Goal: Check status: Check status

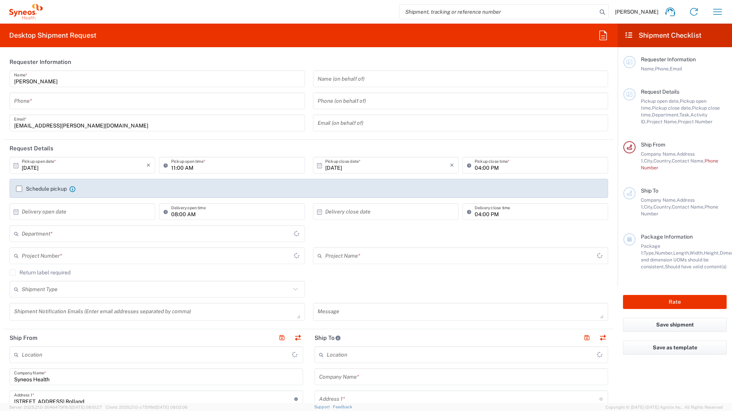
type input "Île-de-France"
type input "8350"
type input "France"
type input "Syneos Health France SARL"
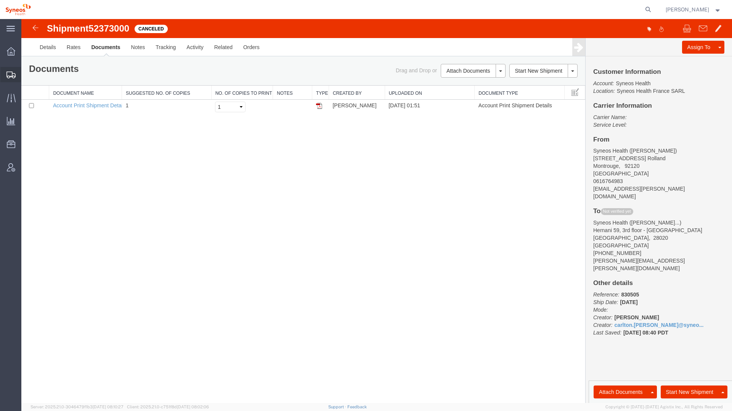
click at [0, 0] on span "Shipment Manager" at bounding box center [0, 0] width 0 height 0
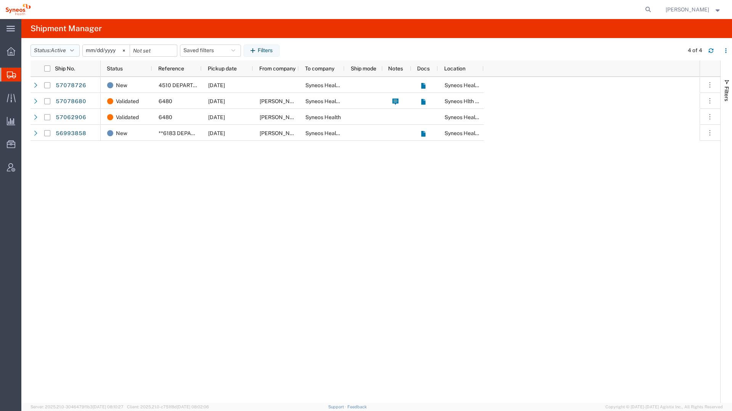
click at [66, 51] on span "Active" at bounding box center [58, 50] width 15 height 6
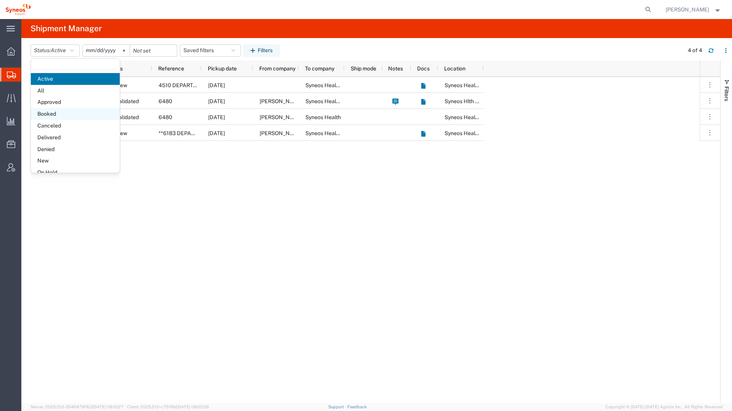
click at [55, 114] on span "Booked" at bounding box center [75, 114] width 89 height 12
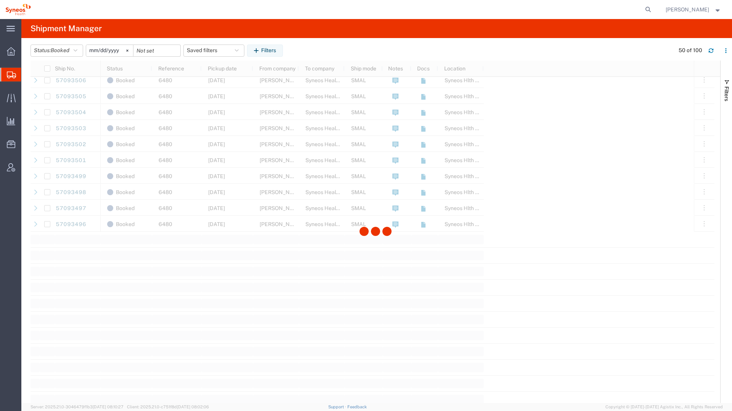
scroll to position [743, 0]
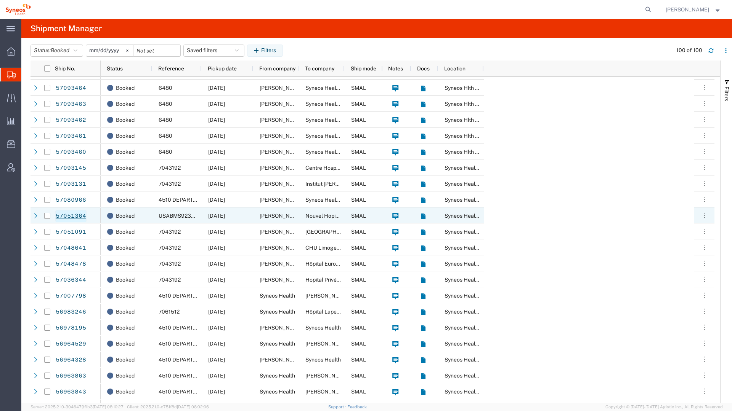
click at [65, 218] on link "57051364" at bounding box center [70, 216] width 31 height 12
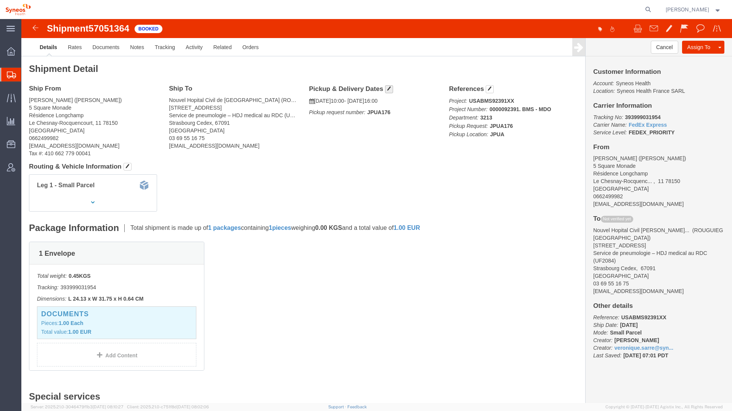
click h4 "Pickup & Delivery Dates"
click button "button"
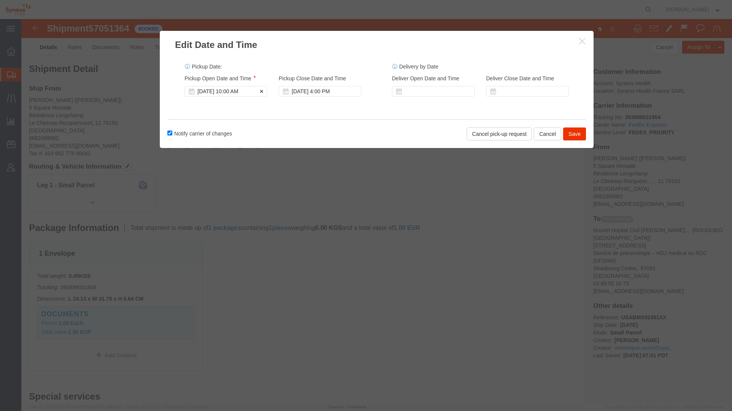
click div "[DATE] 10:00 AM"
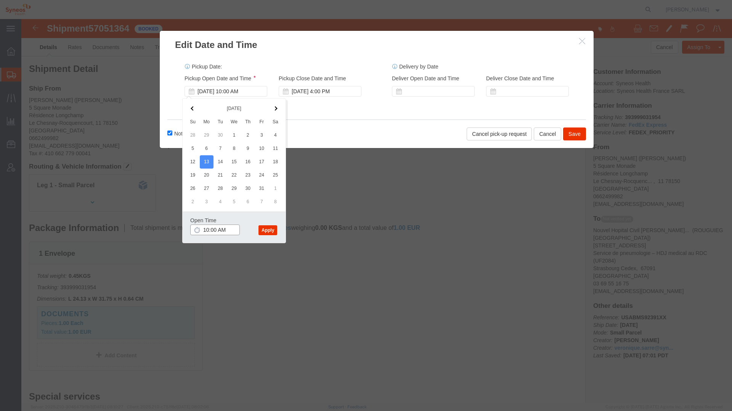
click input "10:00 AM"
type input "11:00 AM"
click button "Apply"
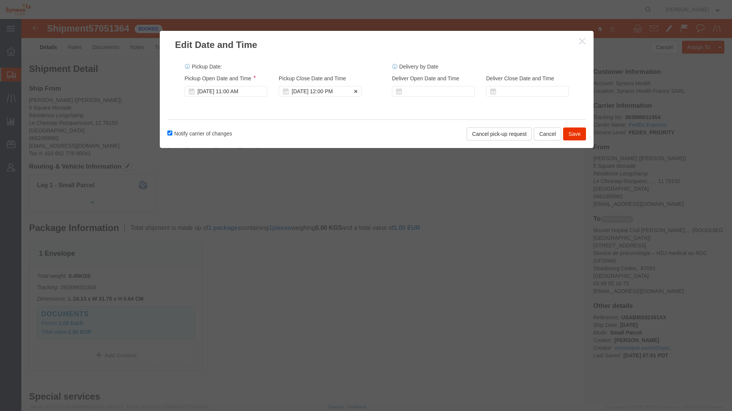
click div "[DATE] 12:00 PM"
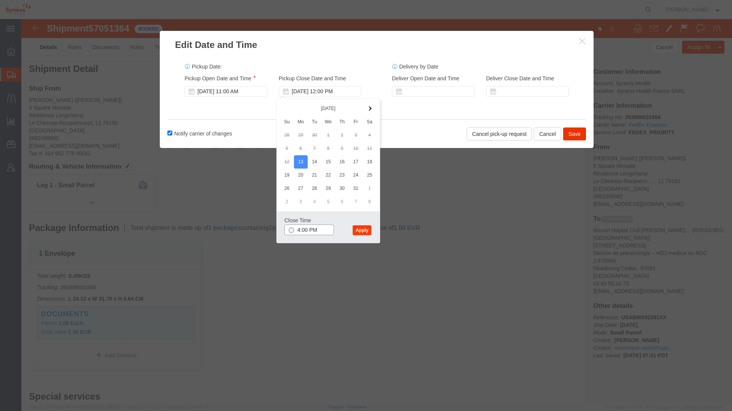
type input "4:00 PM"
click button "Apply"
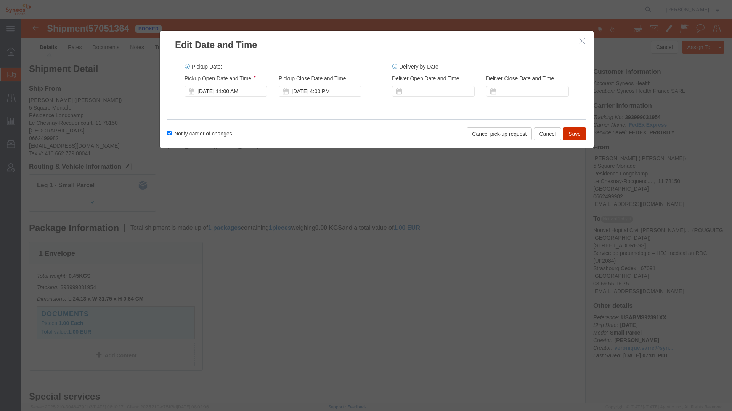
click button "Save"
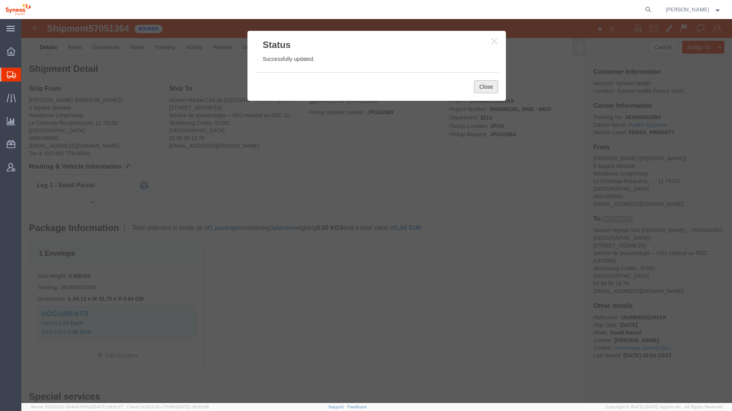
click button "Close"
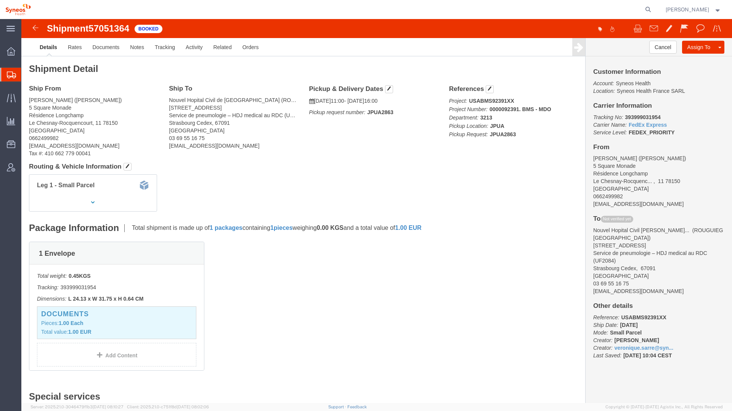
click at [0, 0] on span "Shipment Manager" at bounding box center [0, 0] width 0 height 0
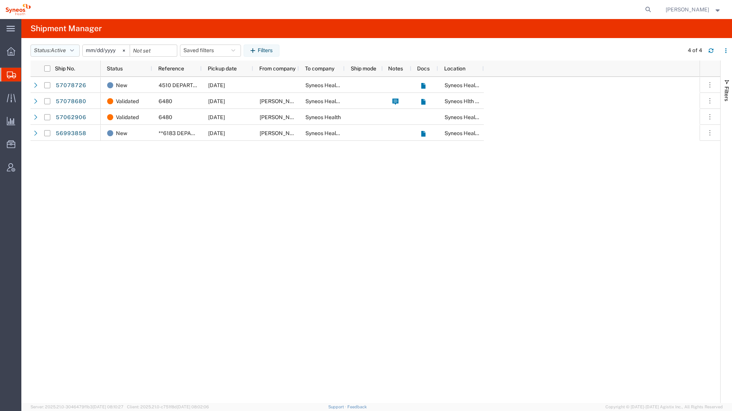
click at [73, 51] on icon "button" at bounding box center [72, 50] width 4 height 5
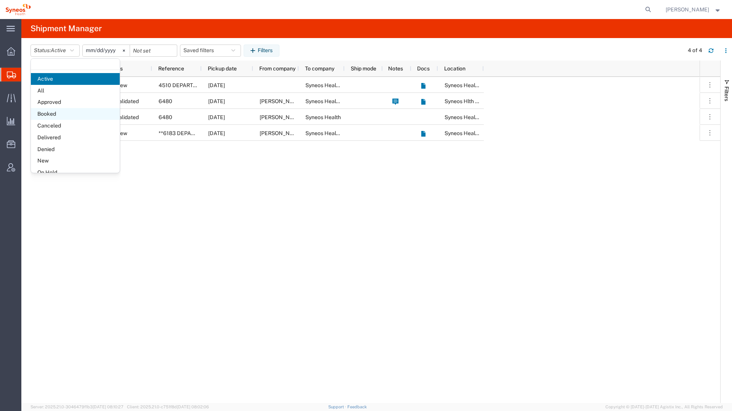
click at [59, 112] on span "Booked" at bounding box center [75, 114] width 89 height 12
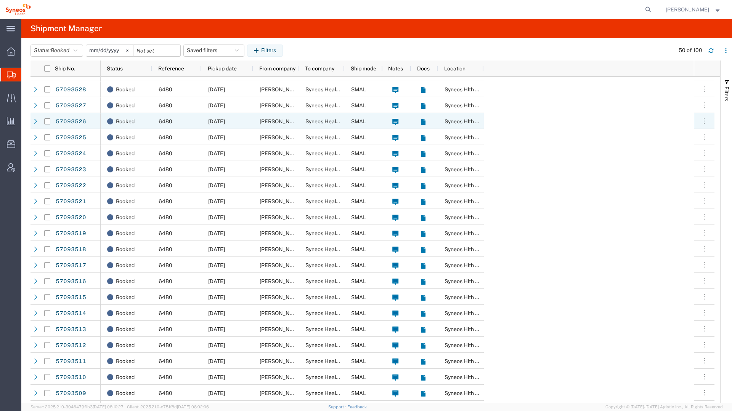
scroll to position [320, 0]
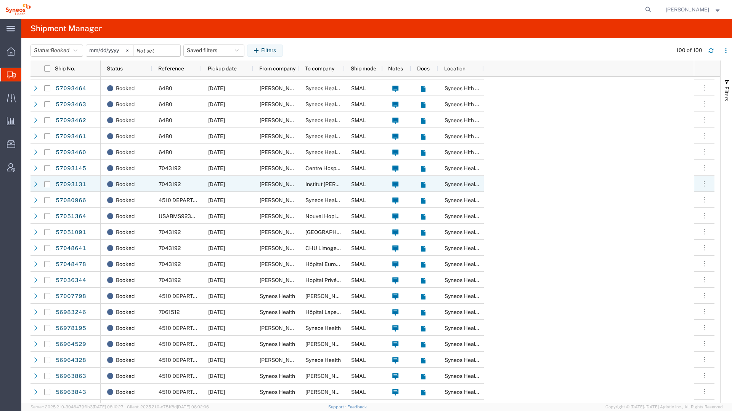
scroll to position [1274, 0]
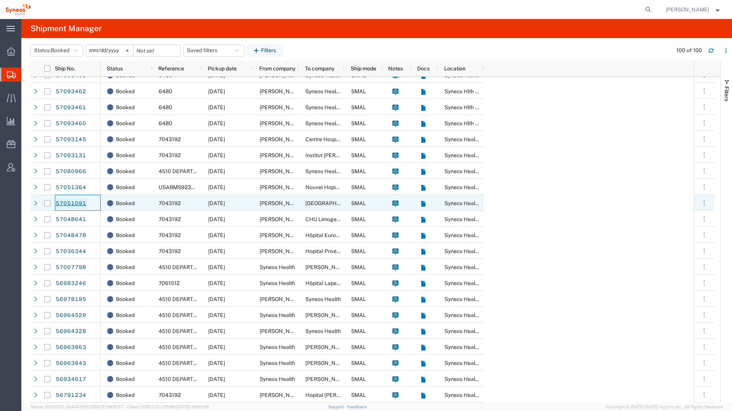
click at [64, 202] on link "57051091" at bounding box center [70, 204] width 31 height 12
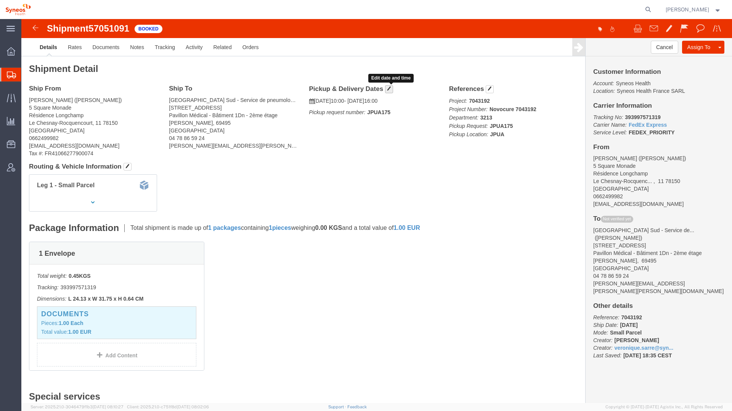
click span "button"
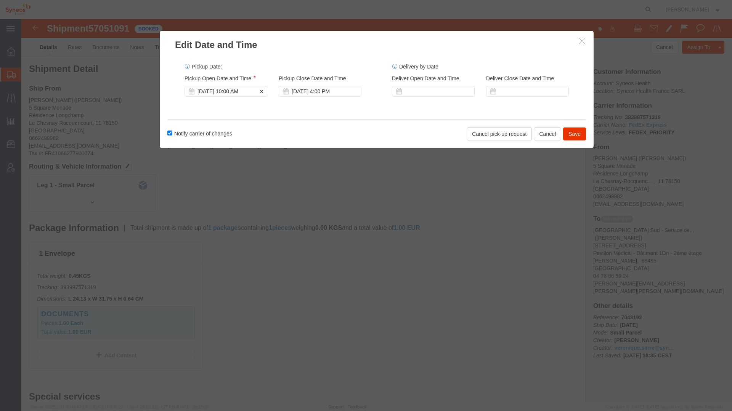
click div "[DATE] 10:00 AM"
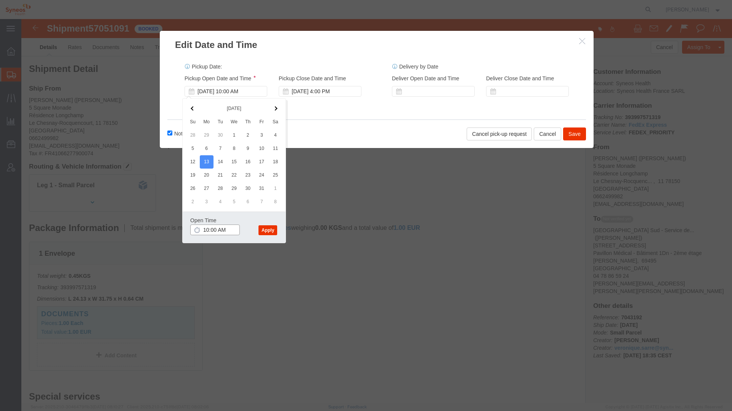
click input "10:00 AM"
type input "11:00 AM"
click button "Apply"
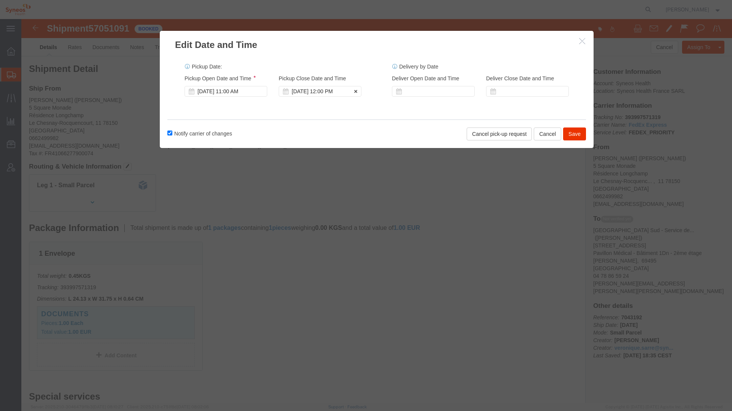
click div "[DATE] 12:00 PM"
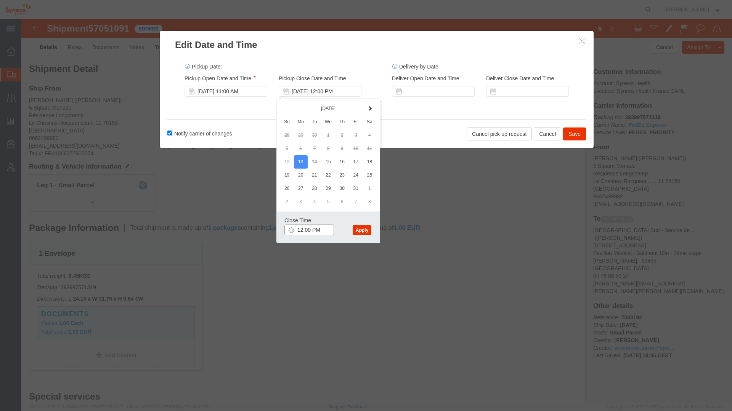
click input "12:00 PM"
type input "4:00 PM"
click button "Apply"
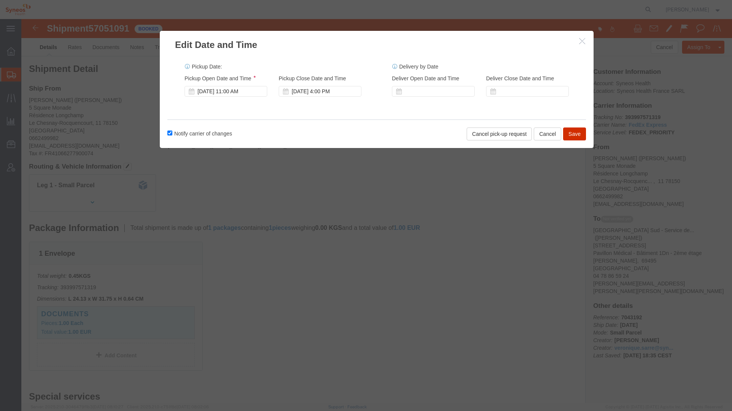
click button "Save"
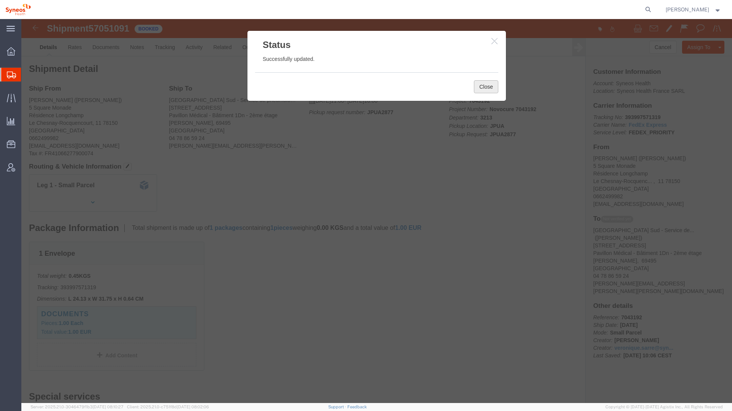
click button "Close"
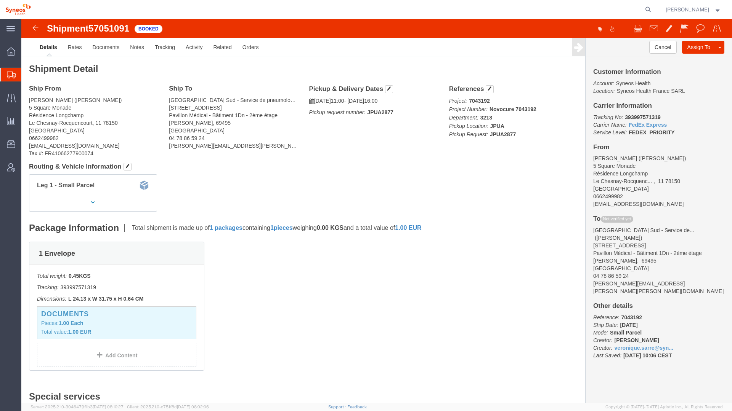
click at [0, 0] on span "Shipment Manager" at bounding box center [0, 0] width 0 height 0
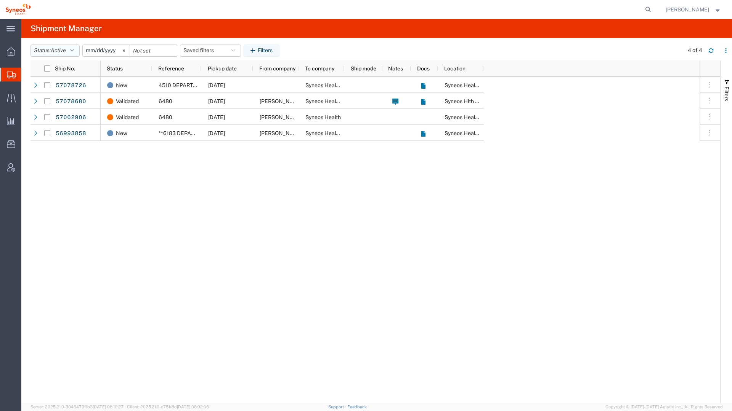
click at [69, 52] on button "Status: Active" at bounding box center [54, 51] width 49 height 12
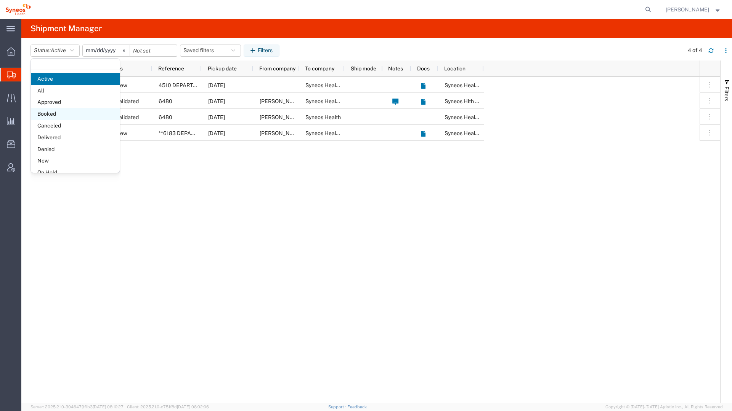
click at [53, 115] on span "Booked" at bounding box center [75, 114] width 89 height 12
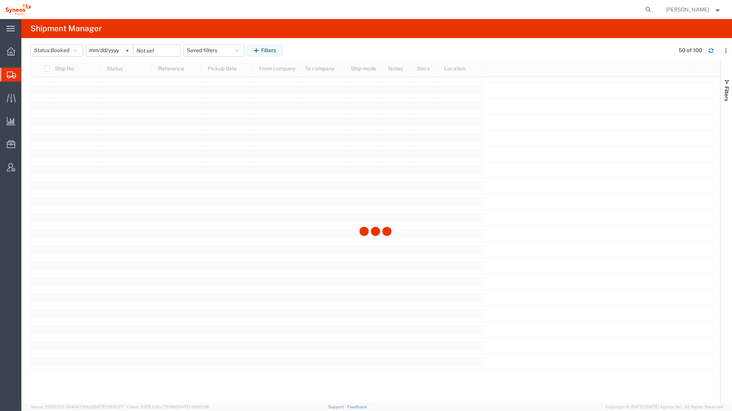
scroll to position [883, 0]
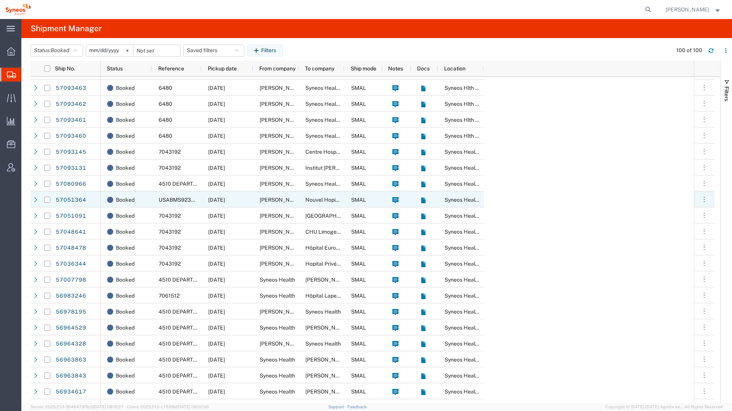
scroll to position [1274, 0]
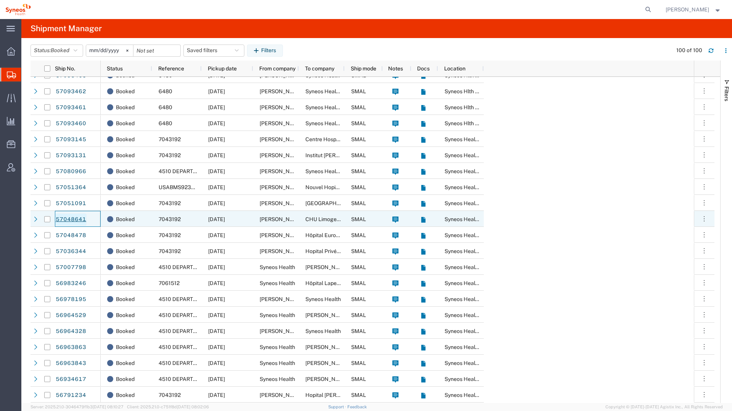
click at [62, 219] on link "57048641" at bounding box center [70, 220] width 31 height 12
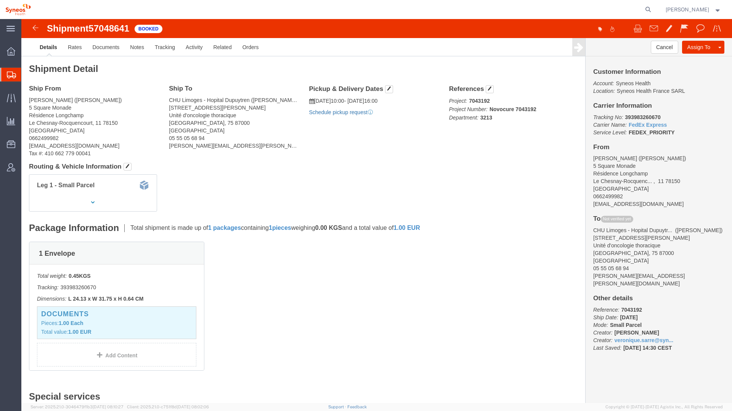
click link "Schedule pickup request"
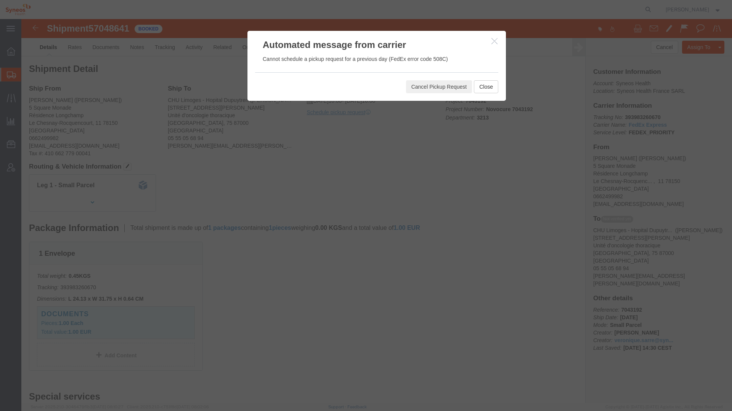
click div "Cancel Pickup Request Close"
click button "Close"
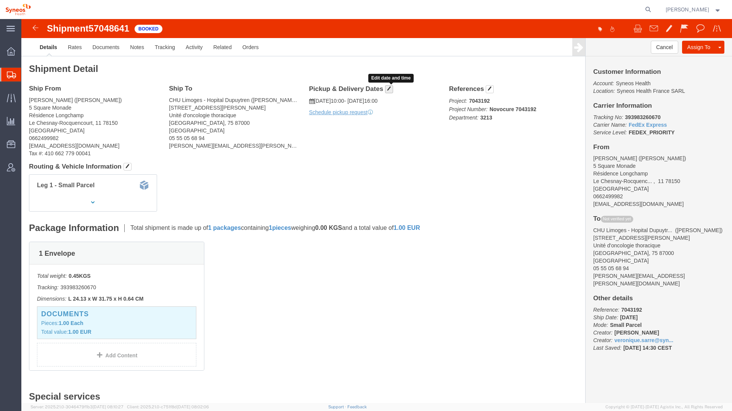
click button "button"
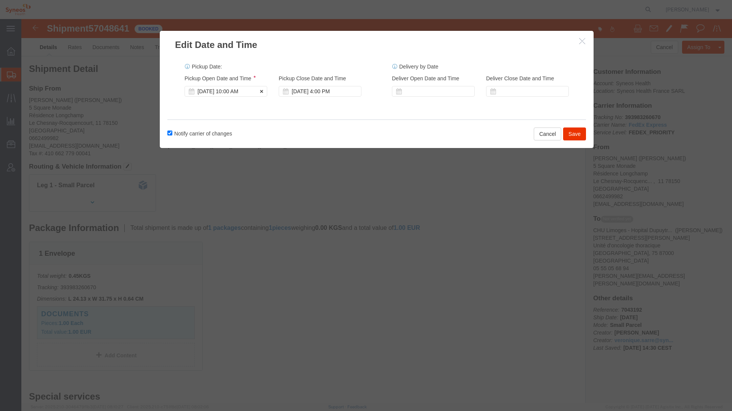
click div "[DATE] 10:00 AM"
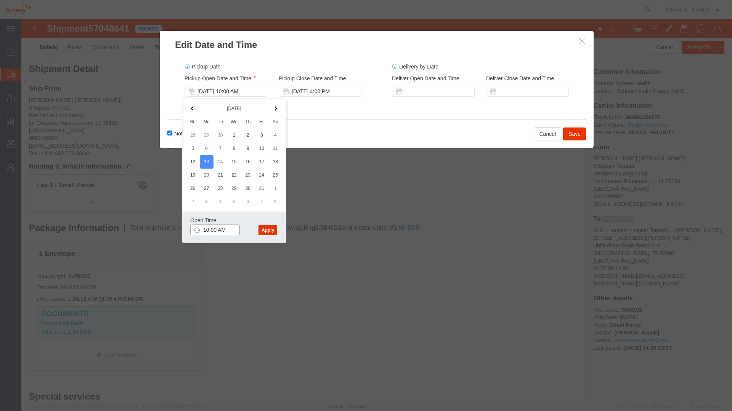
click input "10:00 AM"
type input "11:00 AM"
click button "Apply"
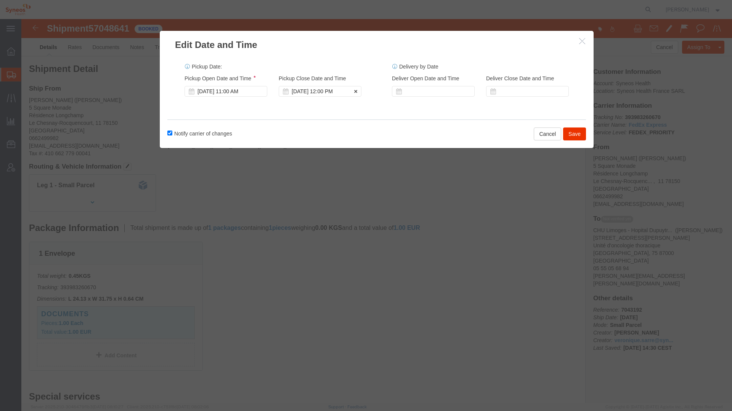
click div "[DATE] 12:00 PM"
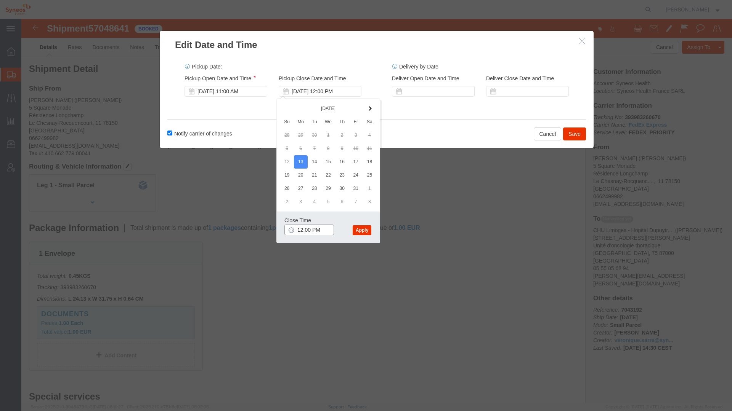
click input "12:00 PM"
type input "4:00 PM"
click button "Apply"
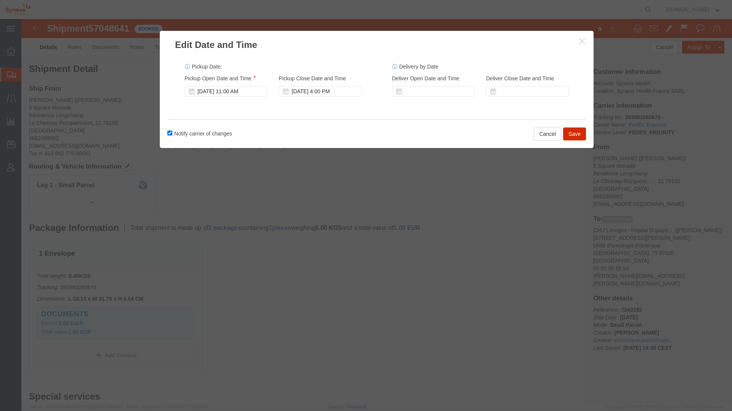
click button "Save"
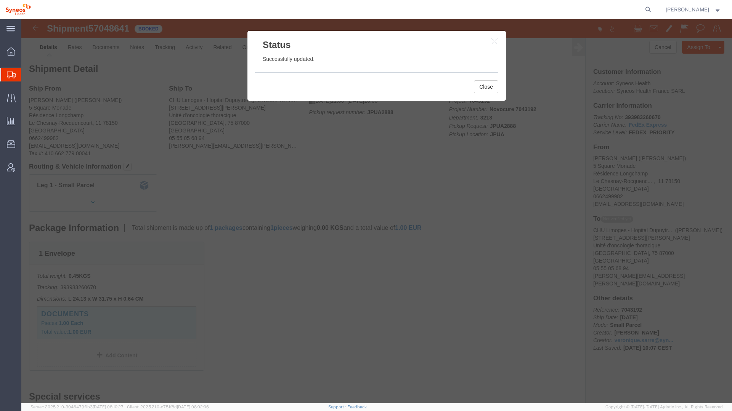
click icon "button"
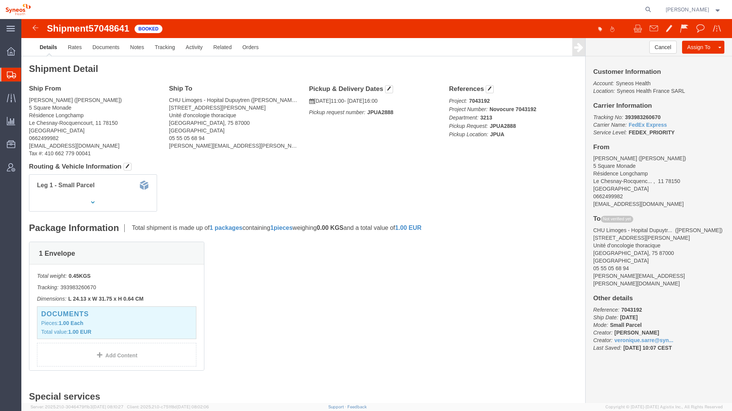
click at [27, 75] on span "Shipments" at bounding box center [24, 74] width 6 height 15
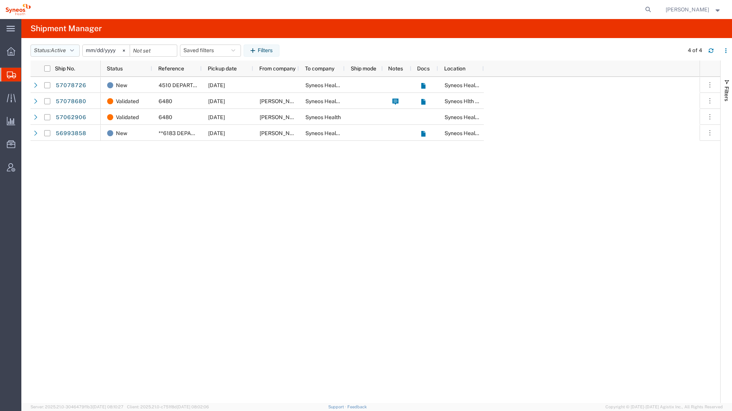
click at [70, 48] on button "Status: Active" at bounding box center [54, 51] width 49 height 12
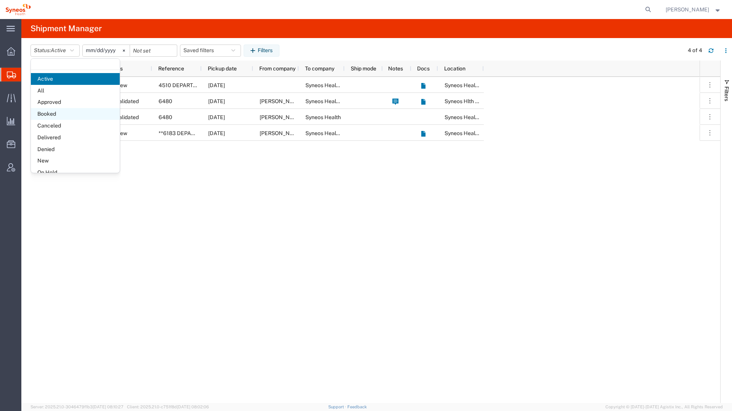
click at [65, 115] on span "Booked" at bounding box center [75, 114] width 89 height 12
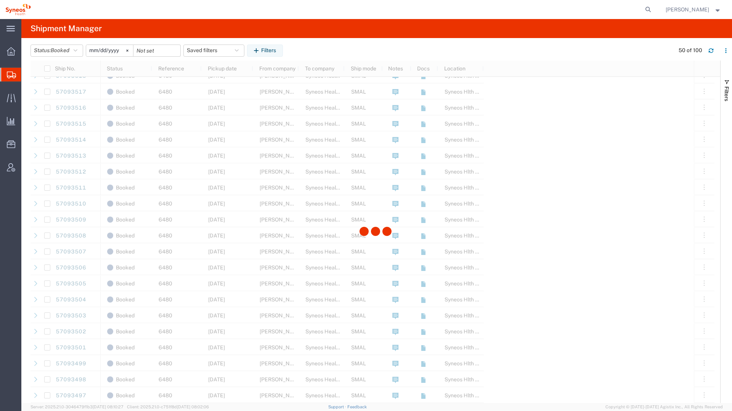
scroll to position [466, 0]
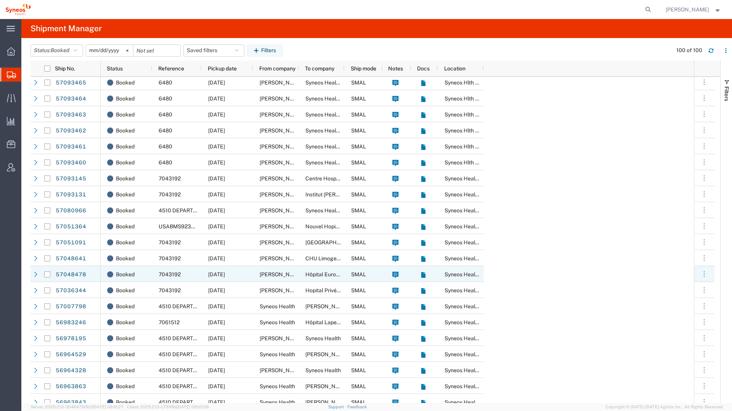
scroll to position [1239, 0]
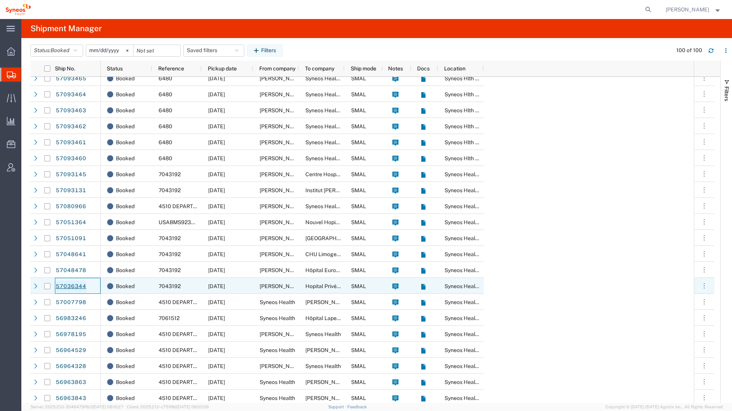
click at [75, 284] on link "57036344" at bounding box center [70, 287] width 31 height 12
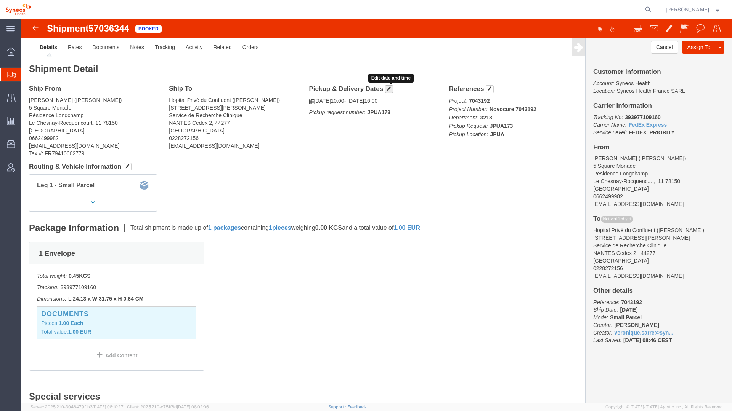
click span "button"
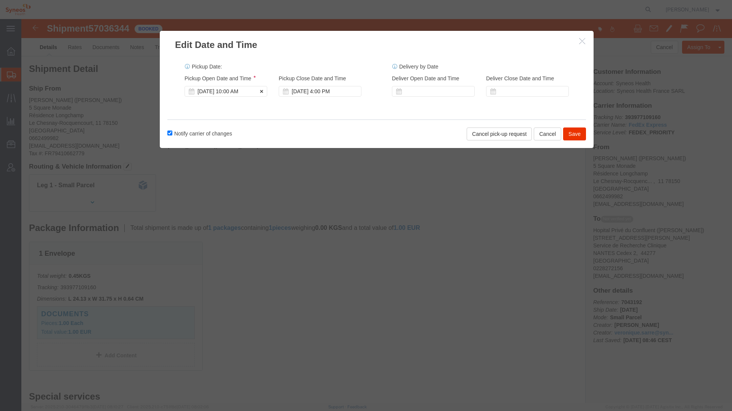
click div "[DATE] 10:00 AM"
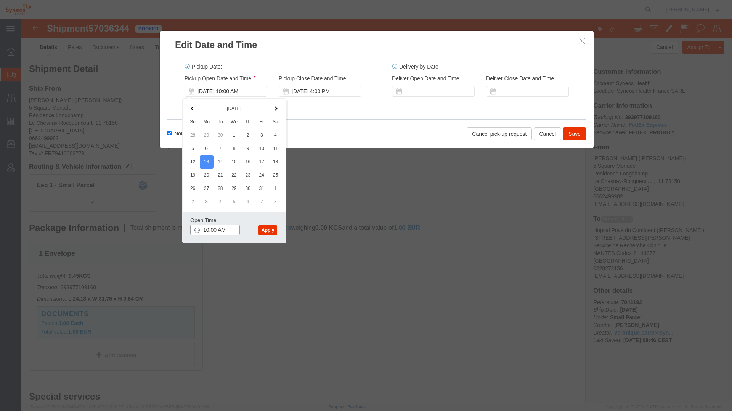
click input "10:00 AM"
type input "11:00 AM"
click button "Apply"
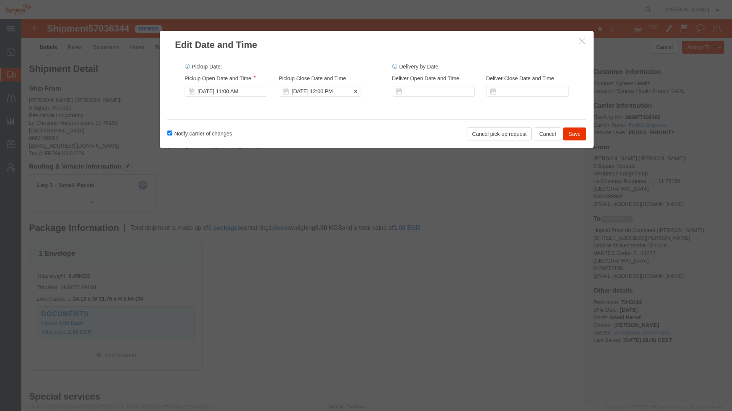
click div "[DATE] 12:00 PM"
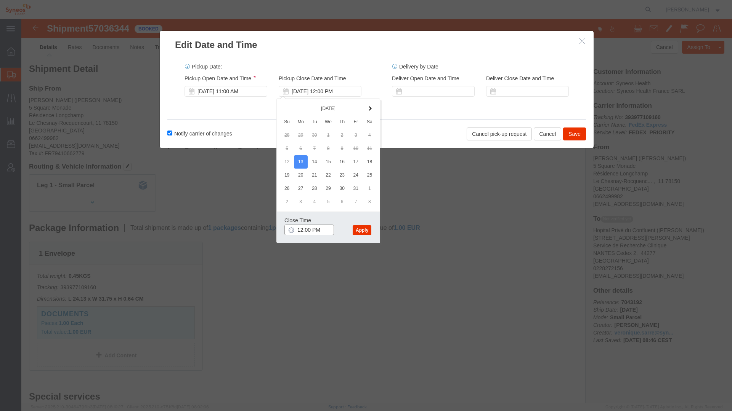
click input "12:00 PM"
type input "4:00 PM"
click button "Apply"
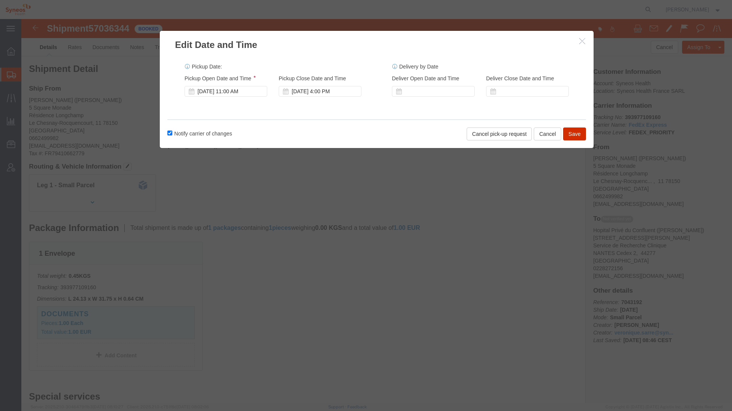
click button "Save"
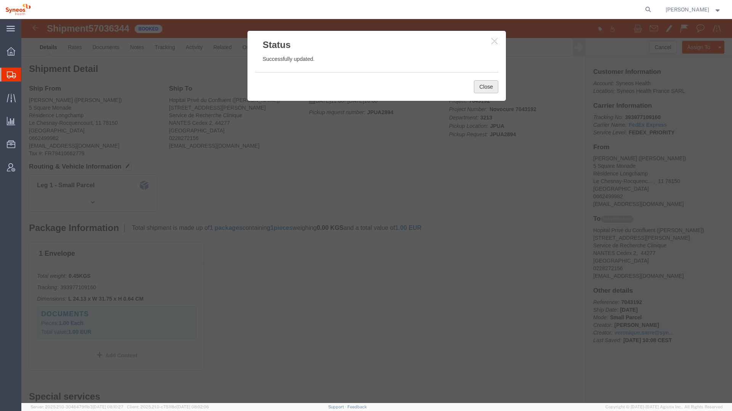
click button "Close"
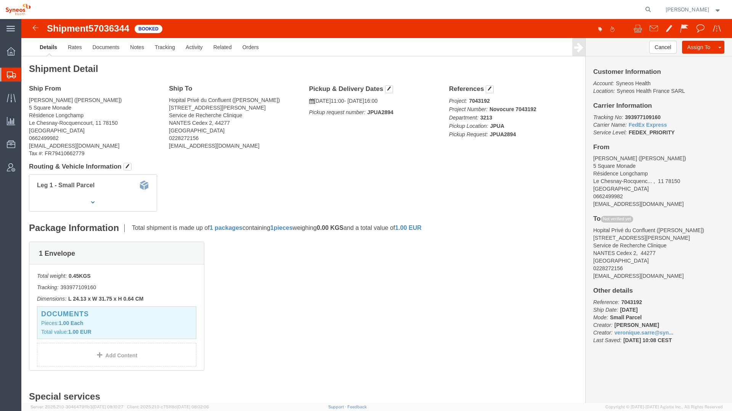
click at [0, 0] on span "Shipment Manager" at bounding box center [0, 0] width 0 height 0
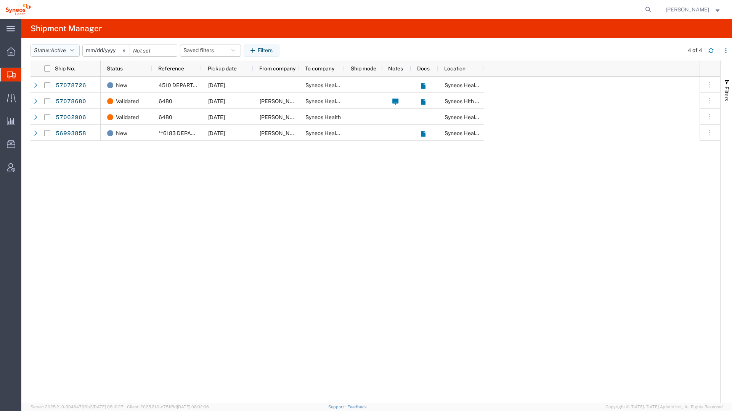
click at [66, 47] on span "Active" at bounding box center [58, 50] width 15 height 6
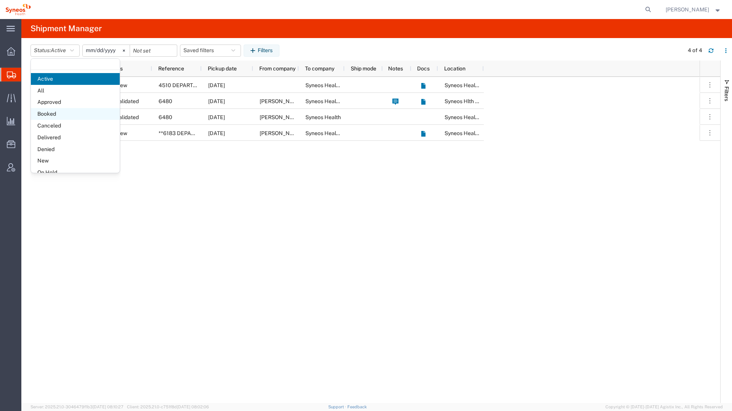
click at [63, 109] on span "Booked" at bounding box center [75, 114] width 89 height 12
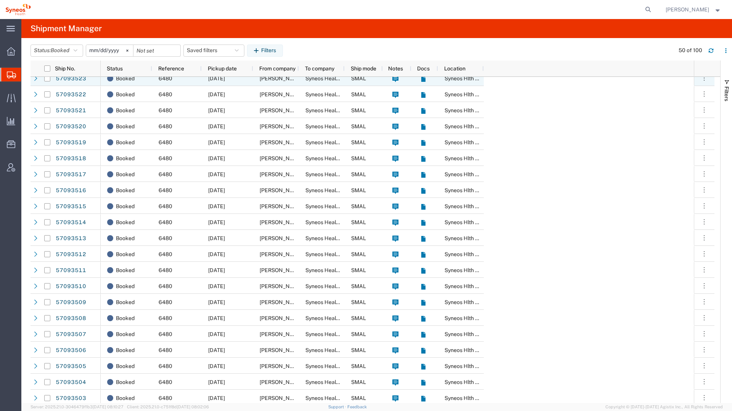
scroll to position [450, 0]
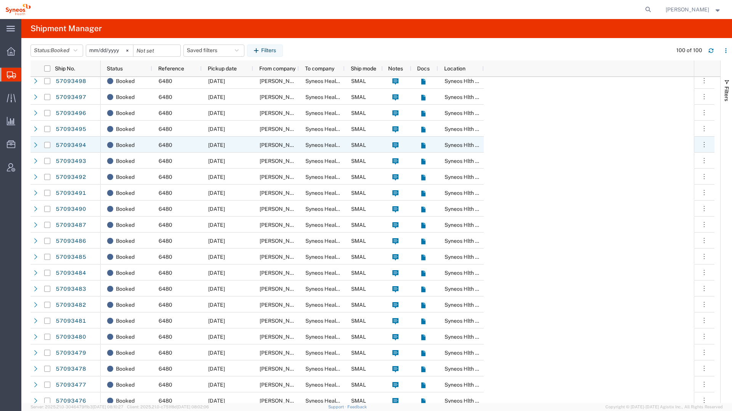
scroll to position [772, 0]
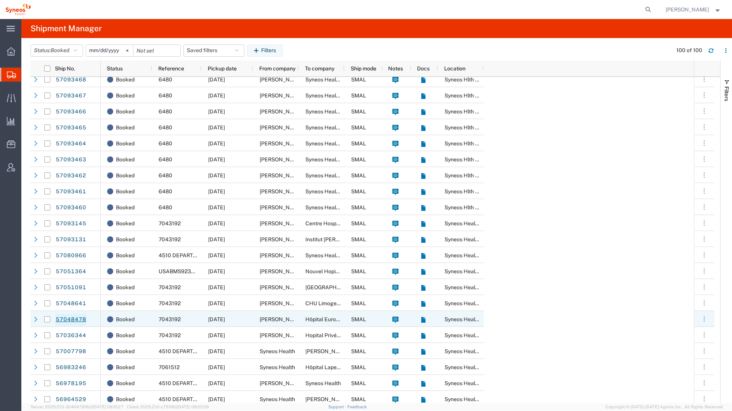
click at [69, 322] on link "57048478" at bounding box center [70, 320] width 31 height 12
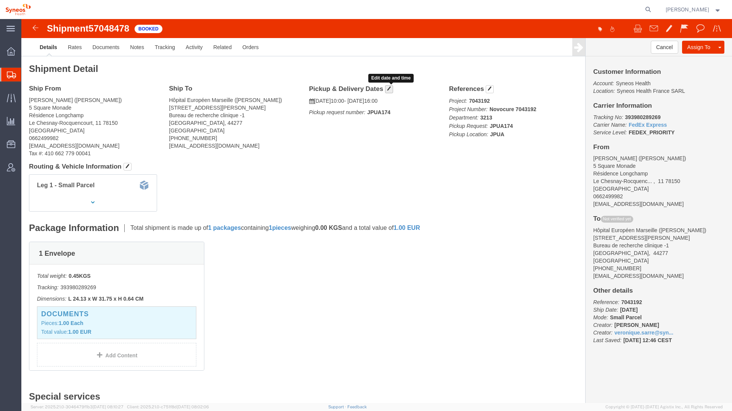
click span "button"
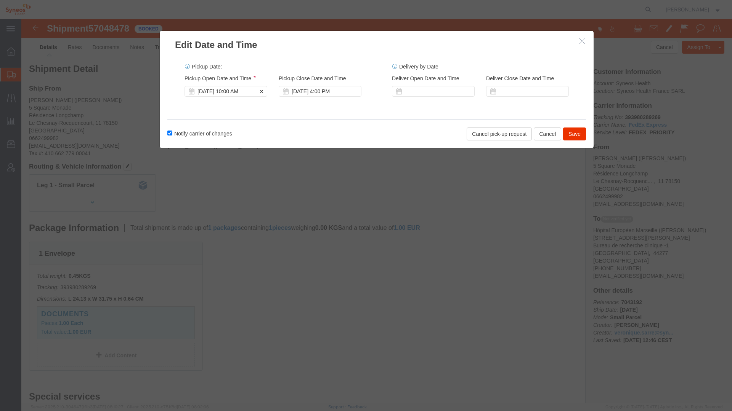
click div "[DATE] 10:00 AM"
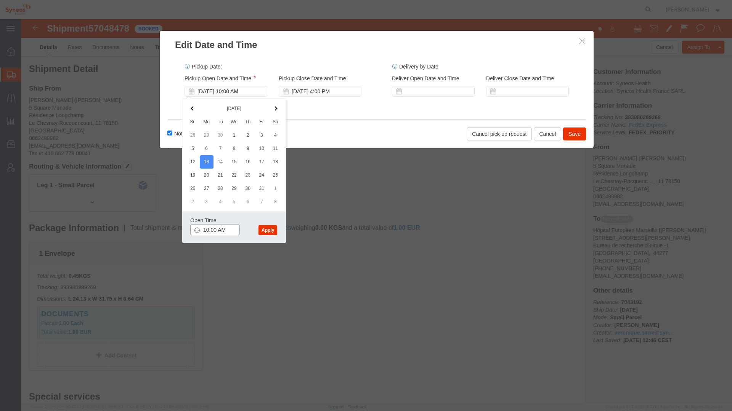
click input "10:00 AM"
type input "11:00 AM"
click button "Apply"
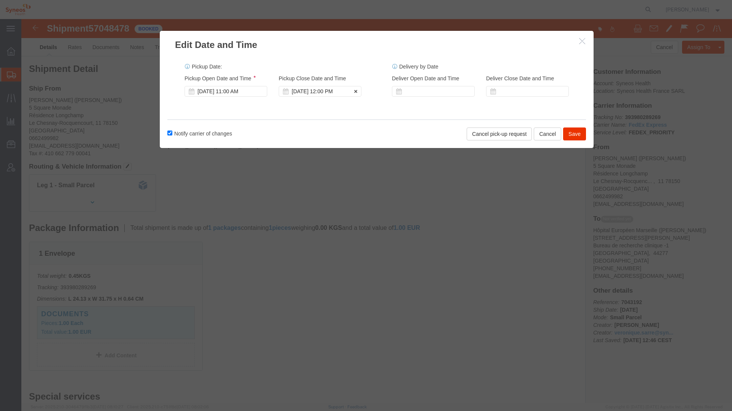
click div "[DATE] 12:00 PM"
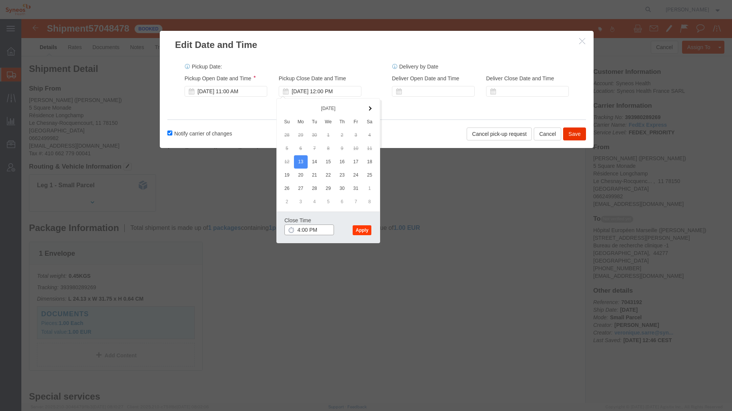
type input "4:00 PM"
click button "Apply"
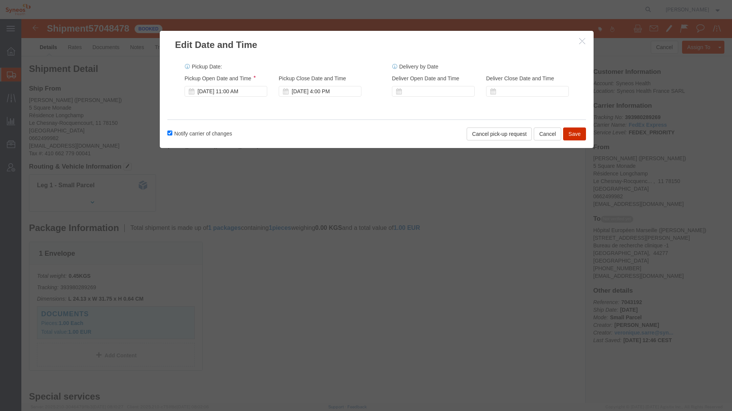
click button "Save"
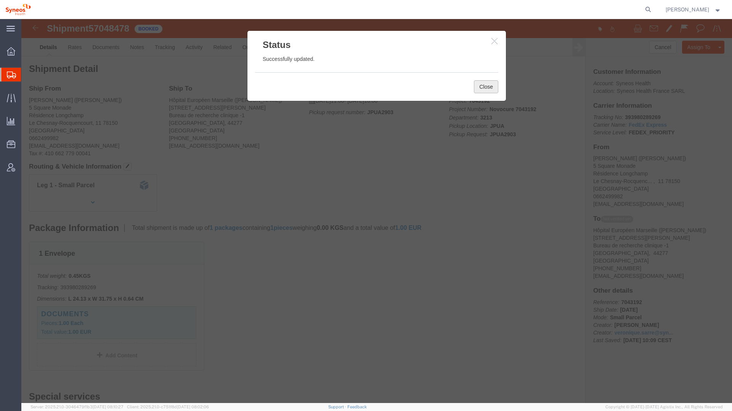
click button "Close"
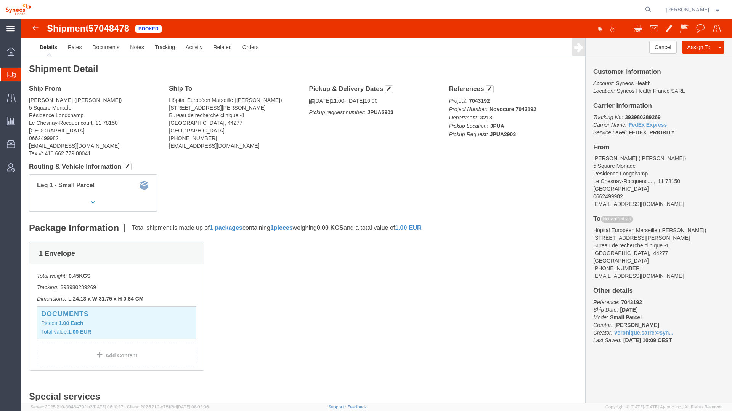
click at [15, 29] on div "main_menu Created with Sketch." at bounding box center [10, 28] width 21 height 19
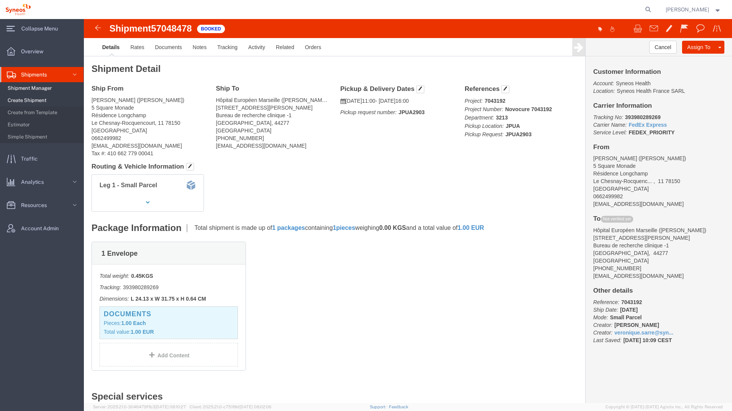
click at [30, 86] on span "Shipment Manager" at bounding box center [43, 88] width 70 height 15
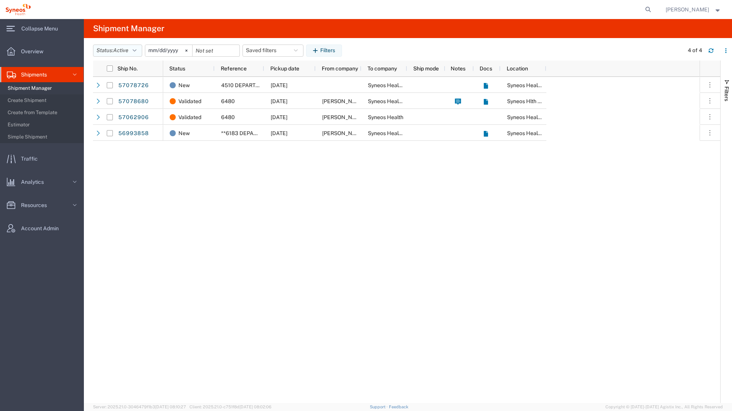
click at [121, 51] on span "Active" at bounding box center [120, 50] width 15 height 6
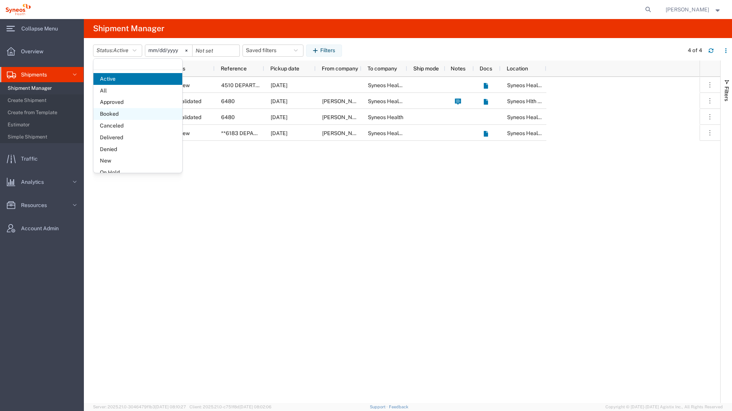
click at [118, 115] on span "Booked" at bounding box center [137, 114] width 89 height 12
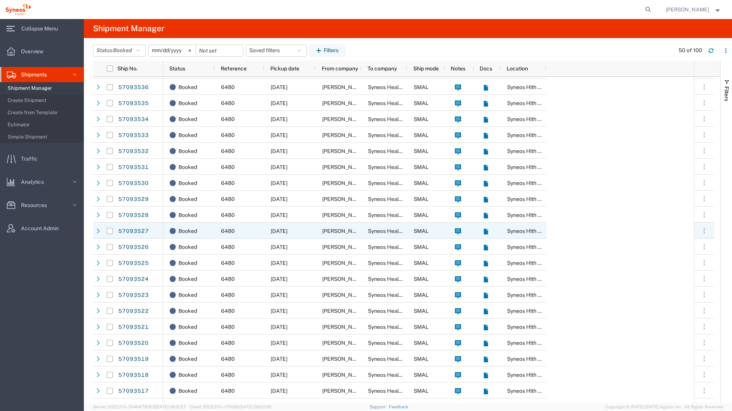
scroll to position [534, 0]
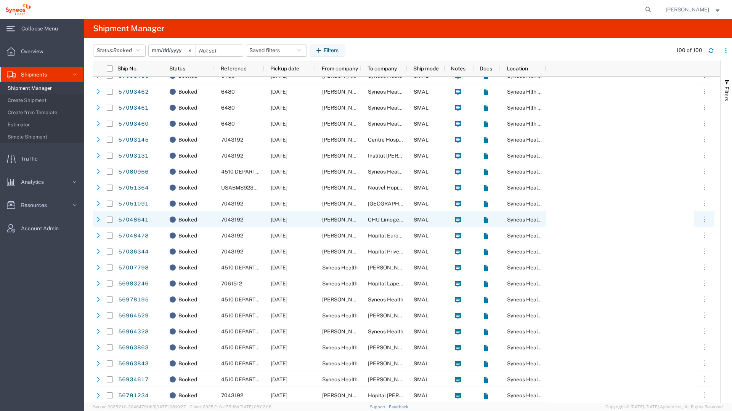
scroll to position [1274, 0]
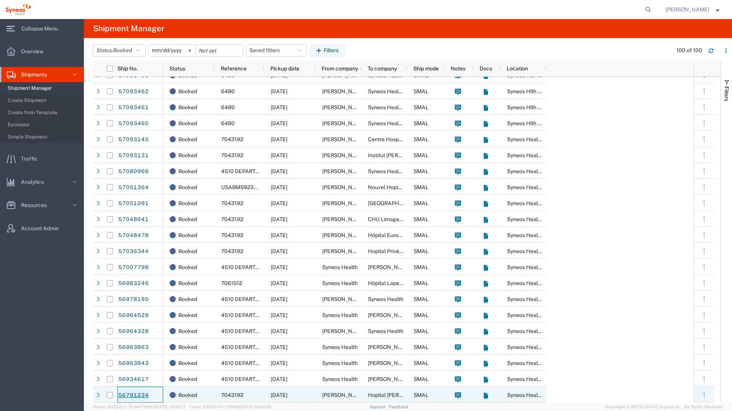
click at [141, 395] on link "56791234" at bounding box center [133, 396] width 31 height 12
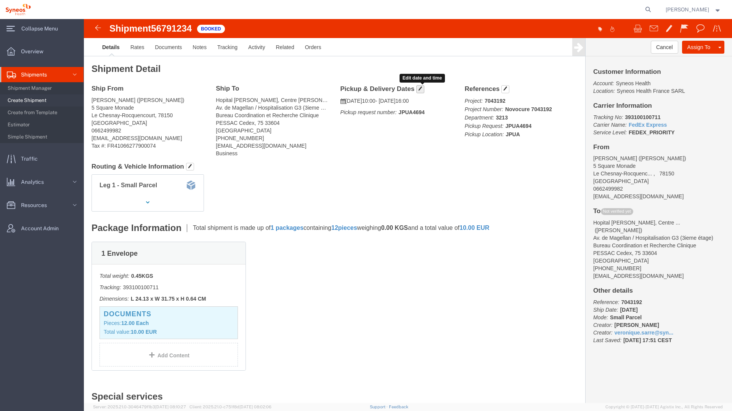
click span "button"
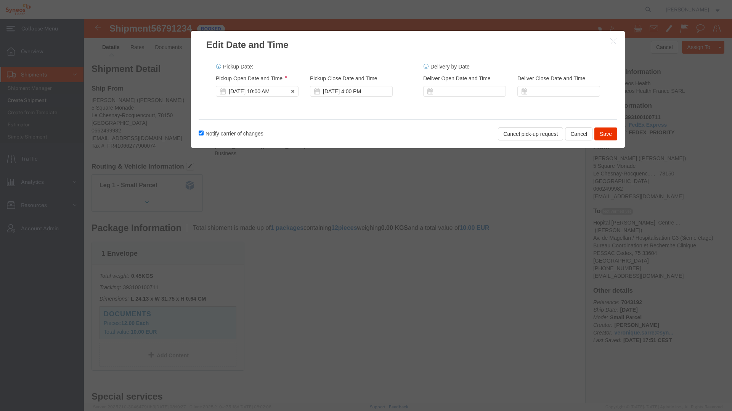
click div "[DATE] 10:00 AM"
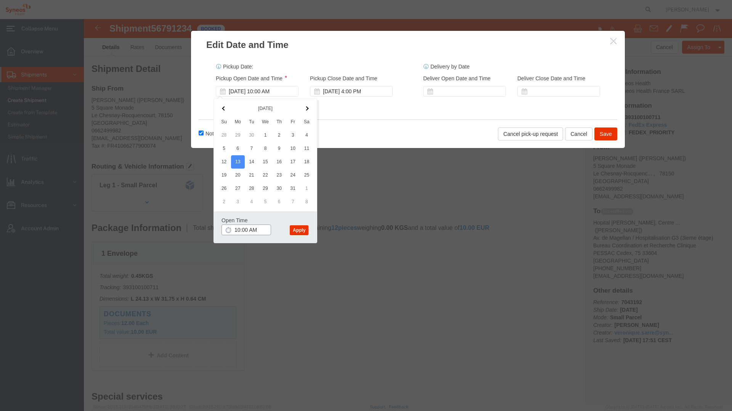
click input "10:00 AM"
type input "11:00 AM"
click button "Apply"
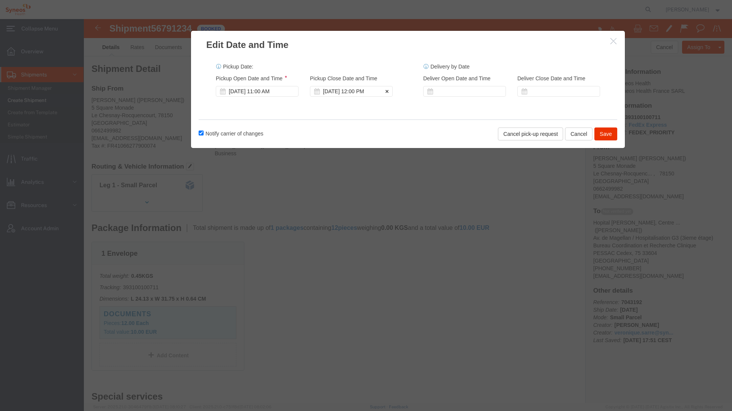
click div "[DATE] 12:00 PM"
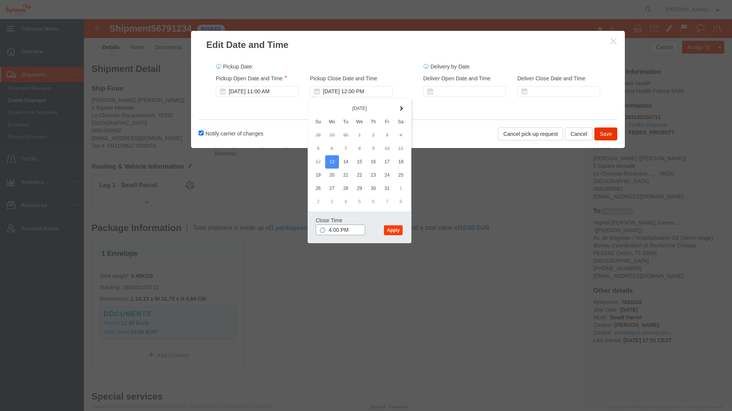
type input "4:00 PM"
click button "Apply"
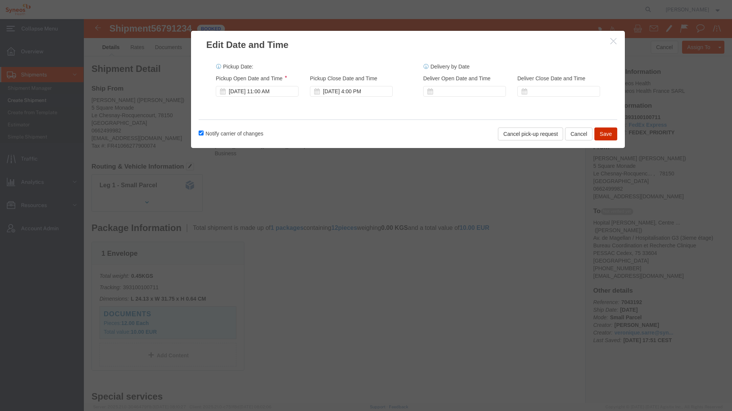
click button "Save"
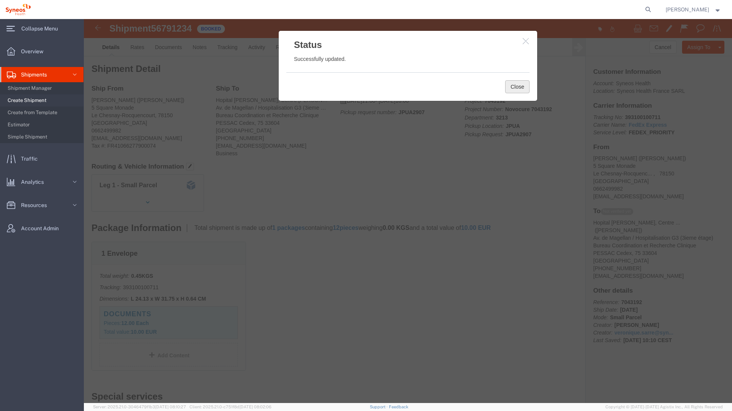
click button "Close"
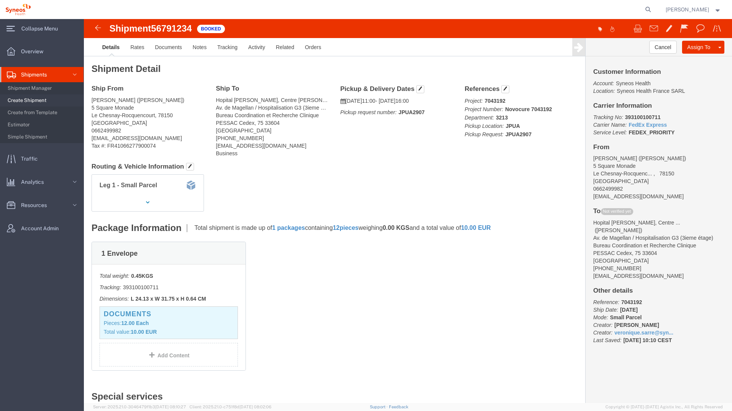
click at [31, 75] on span "Shipments" at bounding box center [36, 74] width 31 height 15
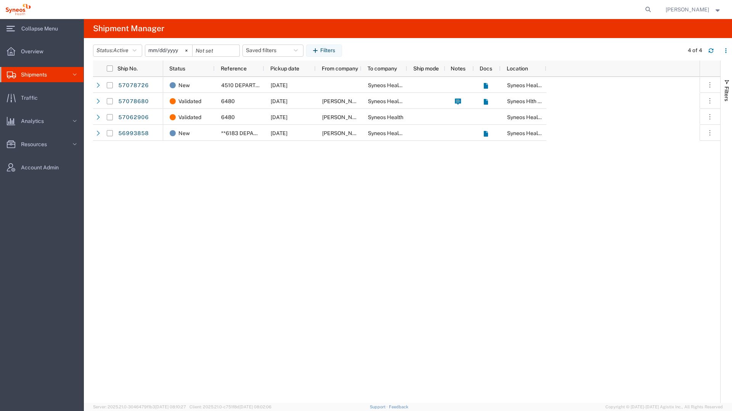
click at [31, 75] on span "Shipments" at bounding box center [36, 74] width 31 height 15
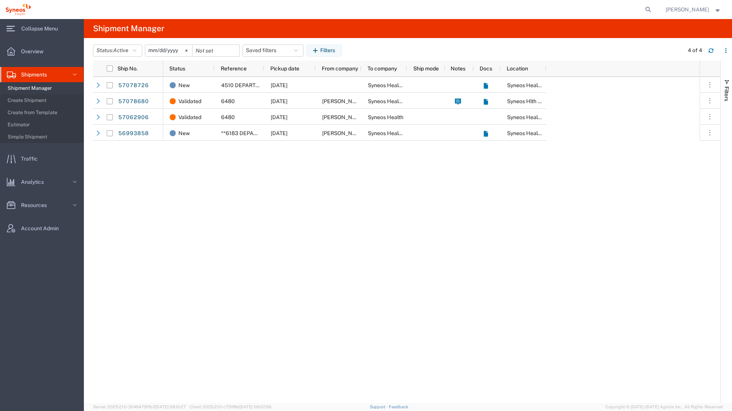
click at [33, 91] on span "Shipment Manager" at bounding box center [43, 88] width 70 height 15
click at [37, 86] on span "Shipment Manager" at bounding box center [43, 88] width 70 height 15
click at [42, 77] on span "Shipments" at bounding box center [36, 74] width 31 height 15
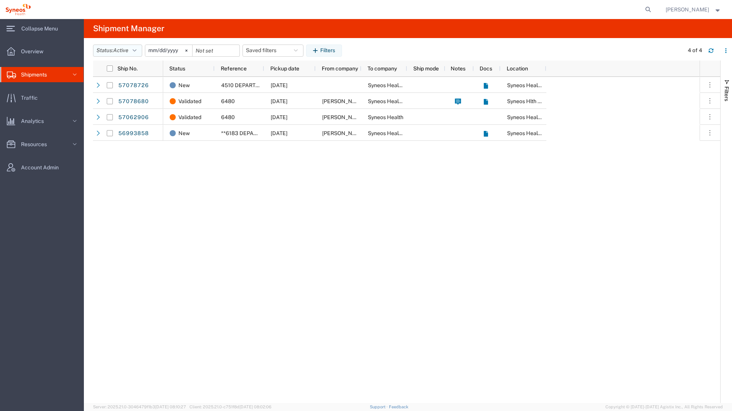
click at [131, 48] on button "Status: Active" at bounding box center [117, 51] width 49 height 12
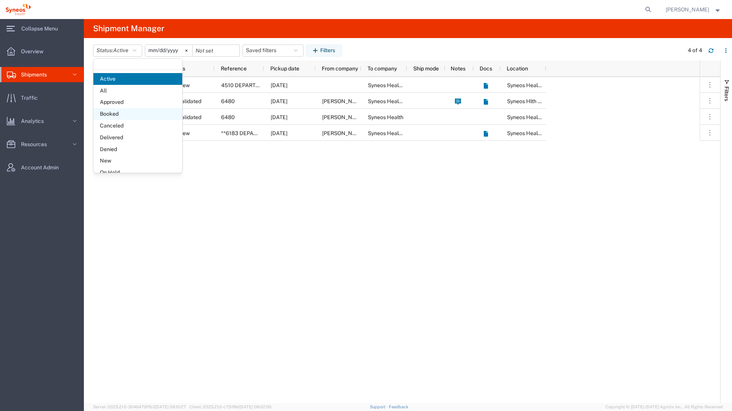
click at [125, 112] on span "Booked" at bounding box center [137, 114] width 89 height 12
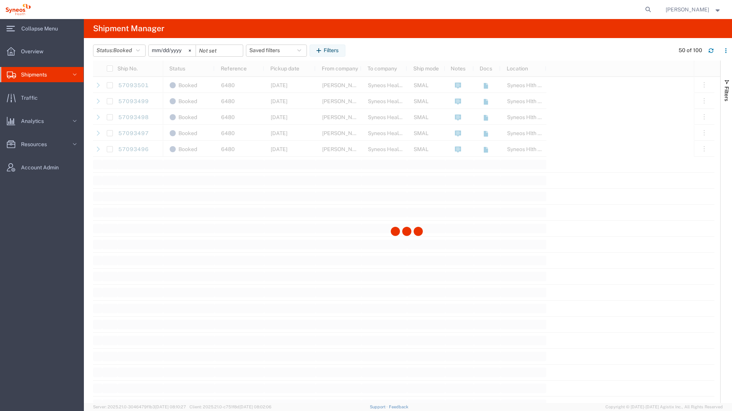
scroll to position [1057, 0]
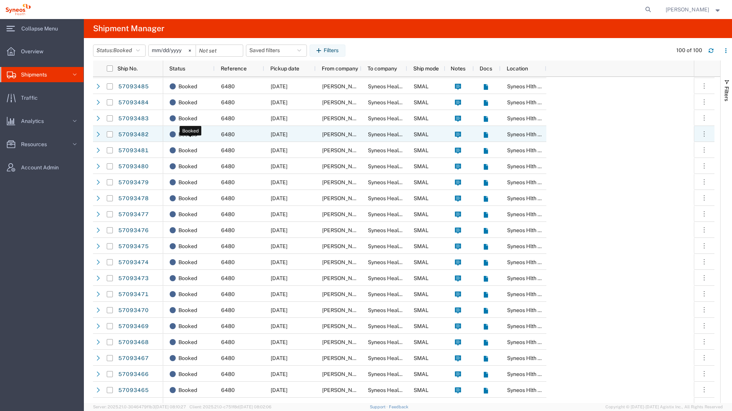
scroll to position [918, 0]
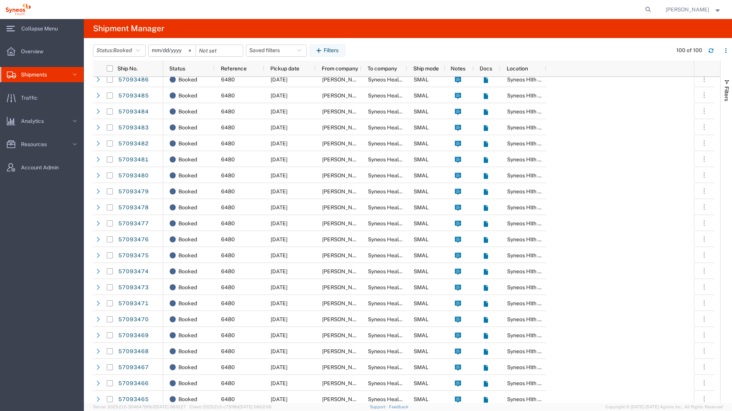
click at [155, 50] on input "[DATE]" at bounding box center [172, 50] width 47 height 11
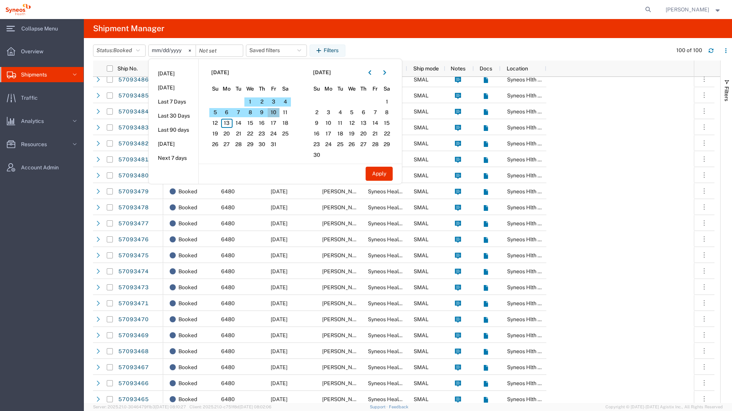
click at [272, 112] on span "10" at bounding box center [273, 112] width 12 height 9
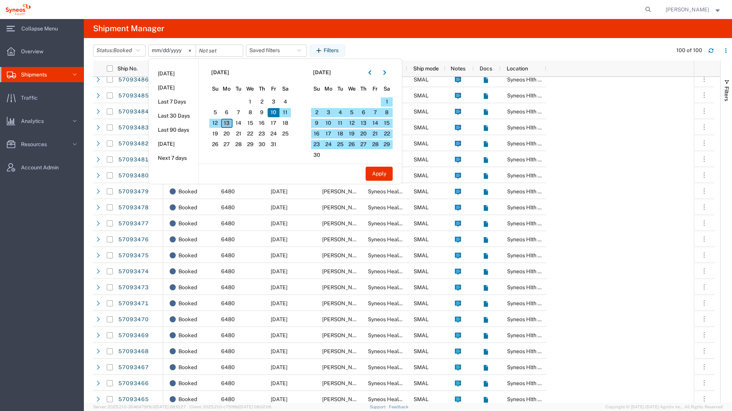
click at [226, 124] on span "13" at bounding box center [227, 123] width 12 height 9
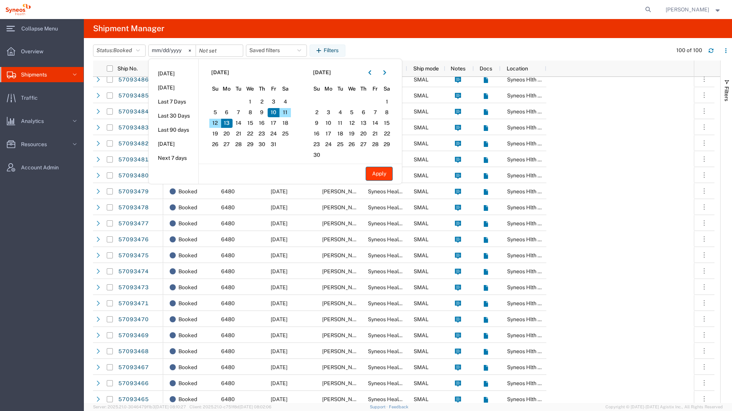
click at [381, 179] on button "Apply" at bounding box center [378, 174] width 27 height 14
type input "[DATE]"
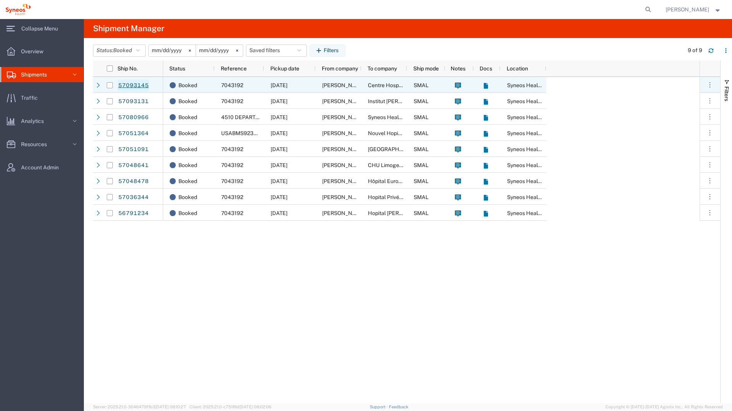
click at [132, 86] on link "57093145" at bounding box center [133, 86] width 31 height 12
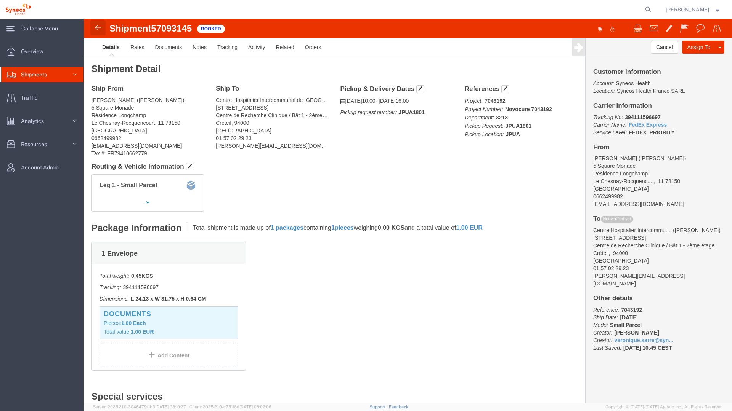
click img
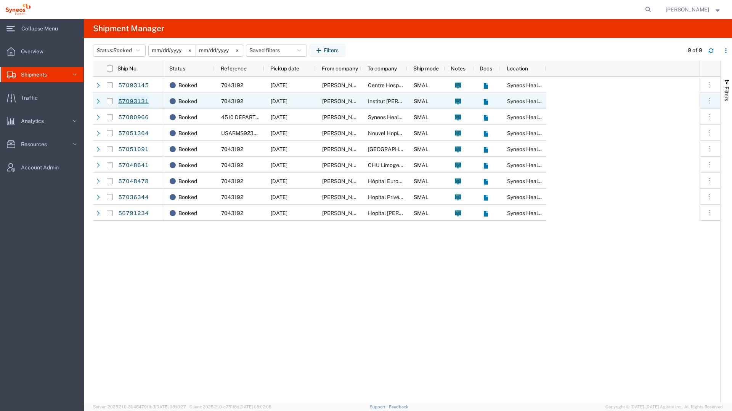
click at [142, 102] on link "57093131" at bounding box center [133, 102] width 31 height 12
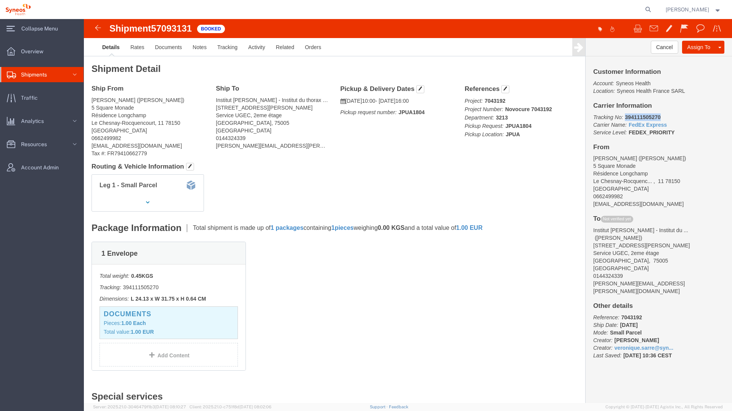
drag, startPoint x: 579, startPoint y: 96, endPoint x: 537, endPoint y: 98, distance: 41.6
click p "Tracking No: 394111505270 Carrier Name: FedEx Express FedEx Express Service Lev…"
copy b "394111505270"
